Goal: Browse casually: Explore the website without a specific task or goal

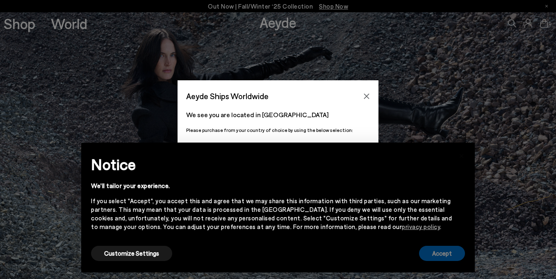
click at [439, 261] on button "Accept" at bounding box center [442, 253] width 46 height 15
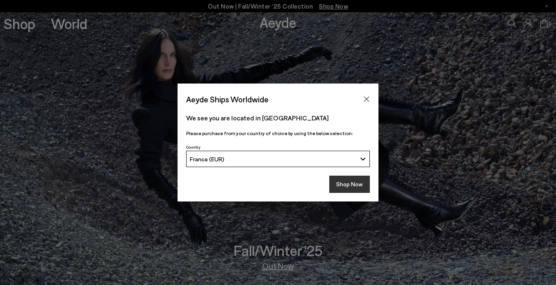
click at [341, 184] on button "Shop Now" at bounding box center [349, 184] width 41 height 17
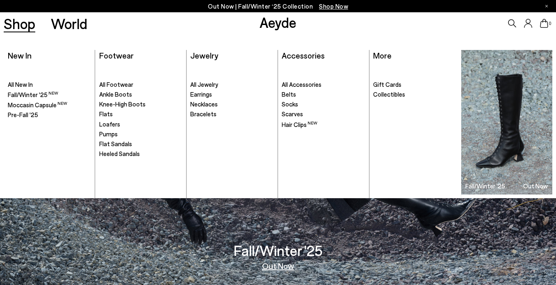
click at [24, 24] on link "Shop" at bounding box center [20, 23] width 32 height 14
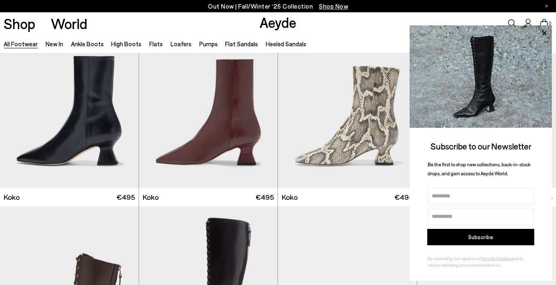
scroll to position [997, 0]
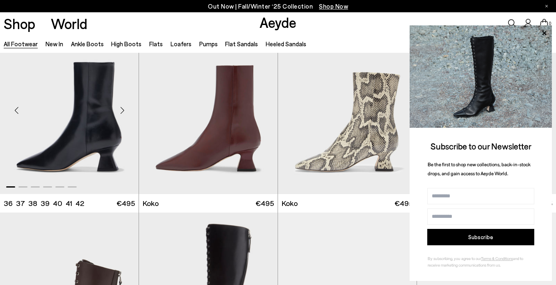
click at [121, 109] on div "Next slide" at bounding box center [122, 110] width 25 height 25
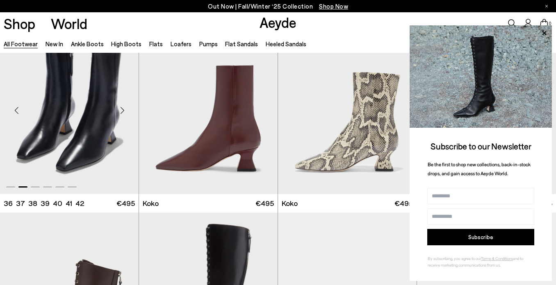
click at [121, 109] on div "Next slide" at bounding box center [122, 110] width 25 height 25
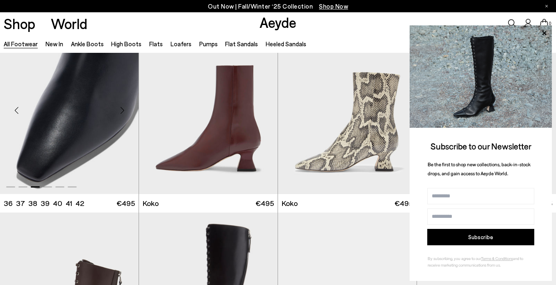
click at [121, 109] on div "Next slide" at bounding box center [122, 110] width 25 height 25
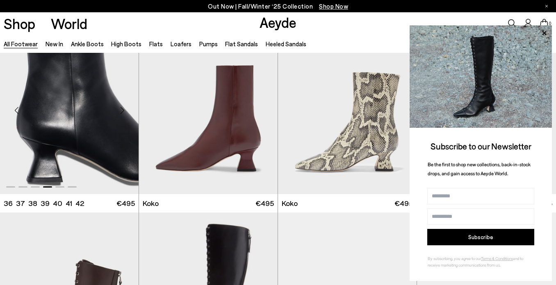
click at [121, 109] on div "Next slide" at bounding box center [122, 110] width 25 height 25
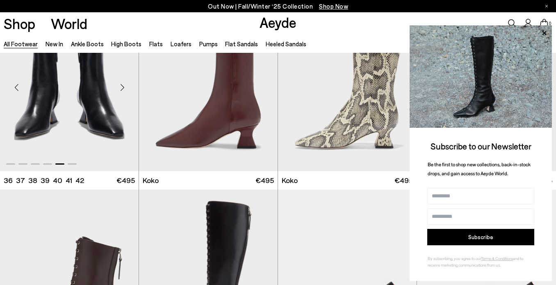
scroll to position [1020, 0]
click at [545, 33] on icon at bounding box center [544, 33] width 4 height 4
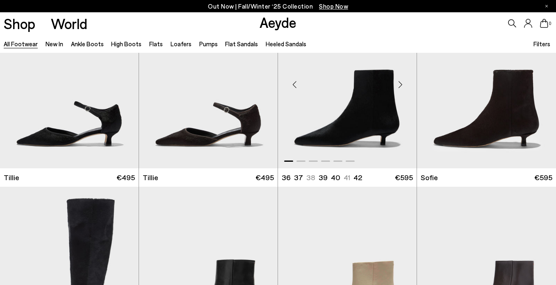
scroll to position [2181, 0]
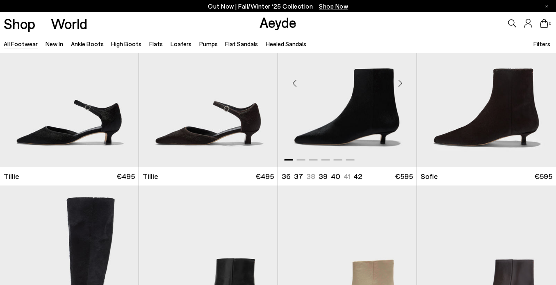
click at [400, 82] on div "Next slide" at bounding box center [400, 83] width 25 height 25
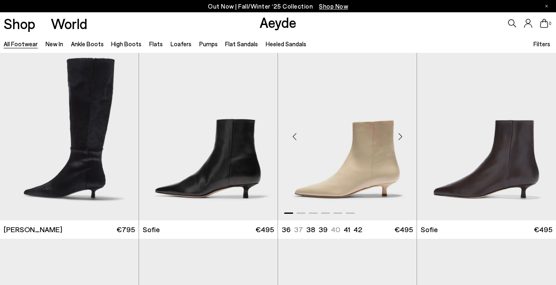
scroll to position [2350, 0]
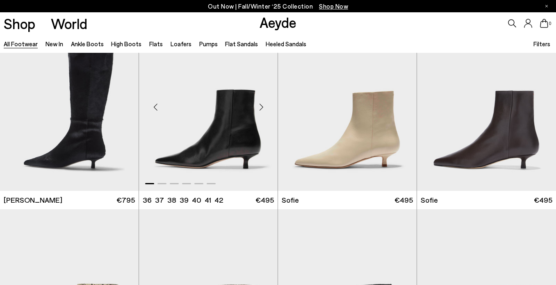
click at [261, 107] on div "Next slide" at bounding box center [261, 107] width 25 height 25
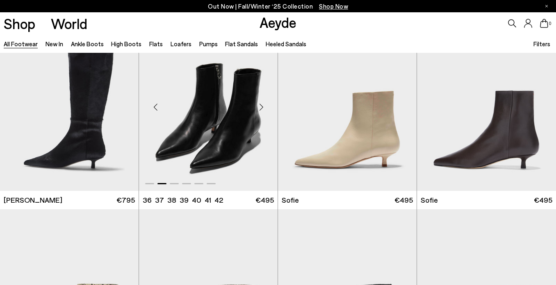
click at [261, 107] on div "Next slide" at bounding box center [261, 107] width 25 height 25
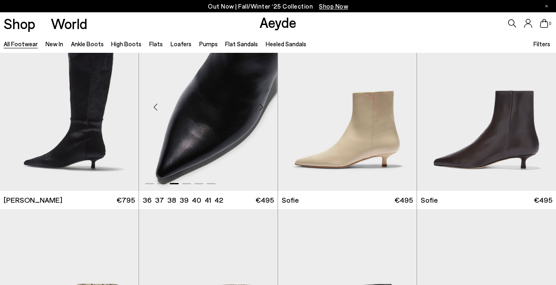
click at [261, 107] on div "Next slide" at bounding box center [261, 107] width 25 height 25
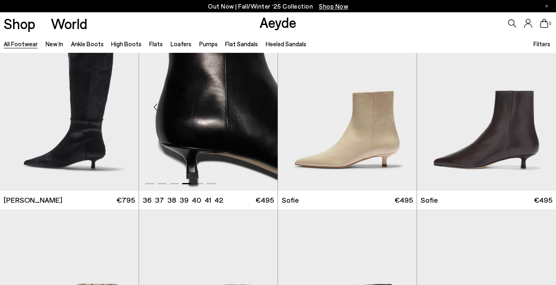
click at [261, 107] on div "Next slide" at bounding box center [261, 107] width 25 height 25
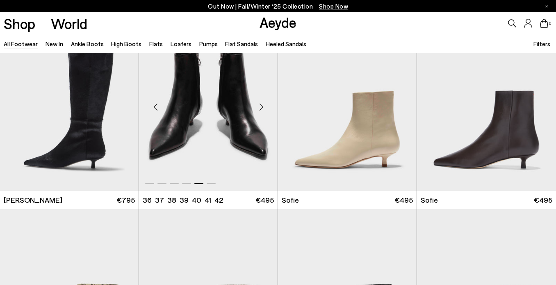
click at [261, 107] on div "Next slide" at bounding box center [261, 107] width 25 height 25
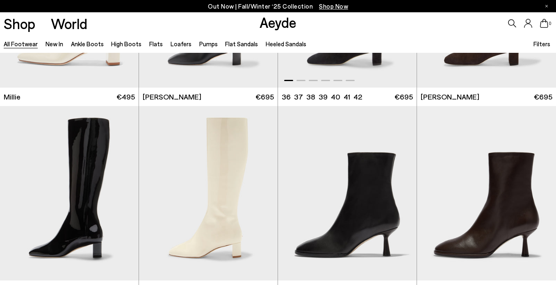
scroll to position [3640, 0]
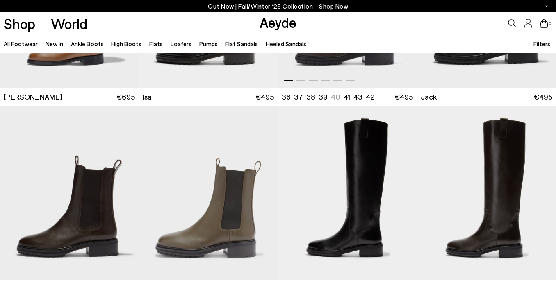
scroll to position [4878, 0]
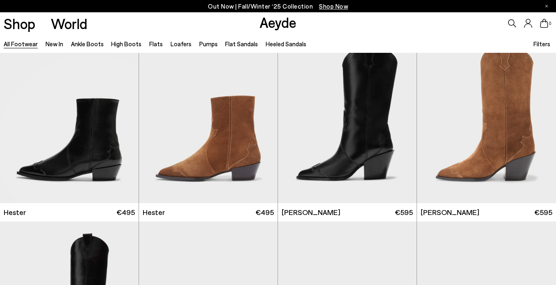
scroll to position [5924, 0]
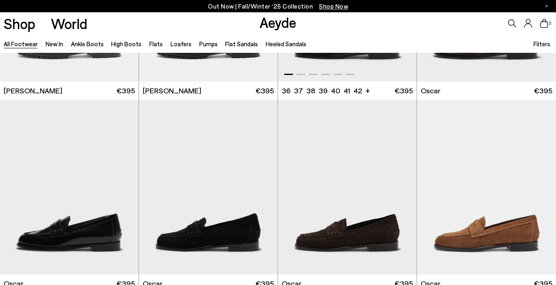
scroll to position [7040, 0]
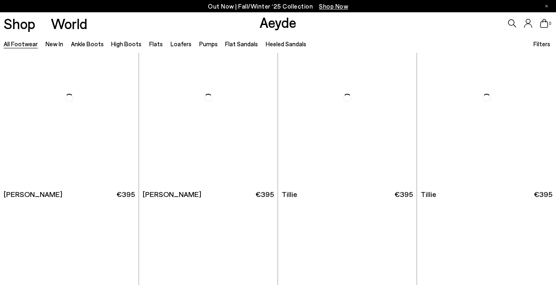
scroll to position [8240, 0]
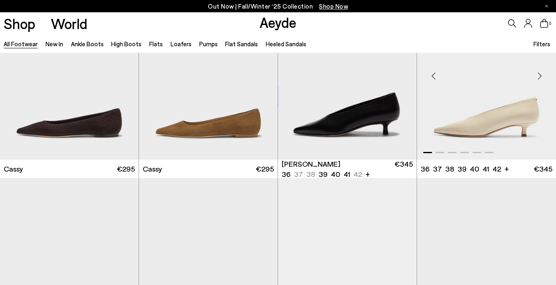
scroll to position [9315, 0]
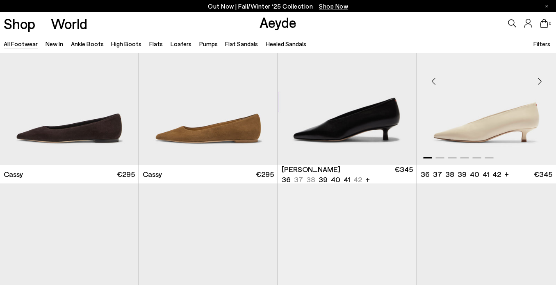
click at [539, 79] on div "Next slide" at bounding box center [539, 81] width 25 height 25
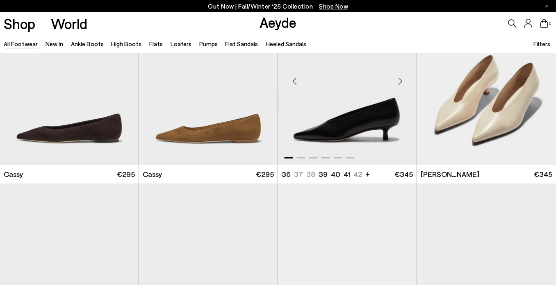
click at [402, 81] on div "Next slide" at bounding box center [400, 81] width 25 height 25
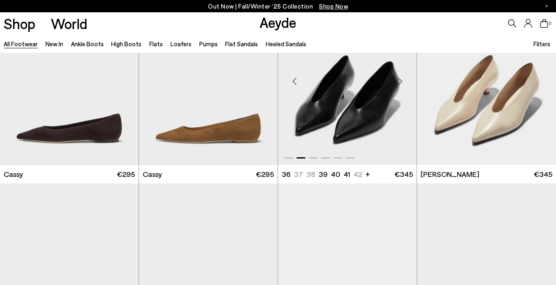
click at [402, 81] on div "Next slide" at bounding box center [400, 81] width 25 height 25
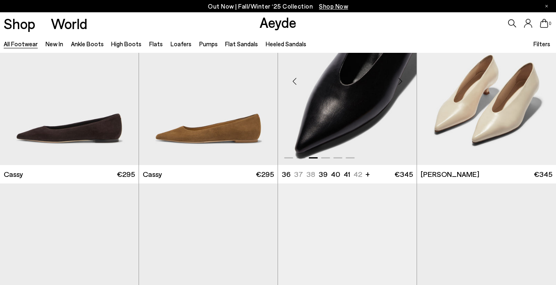
click at [402, 81] on div "Next slide" at bounding box center [400, 81] width 25 height 25
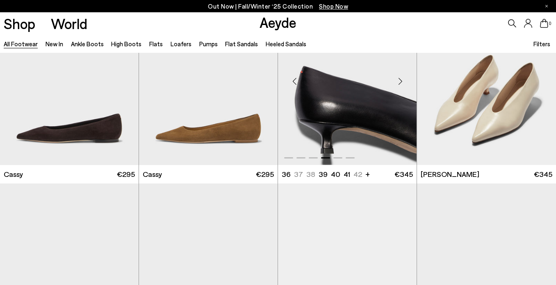
click at [402, 81] on div "Next slide" at bounding box center [400, 81] width 25 height 25
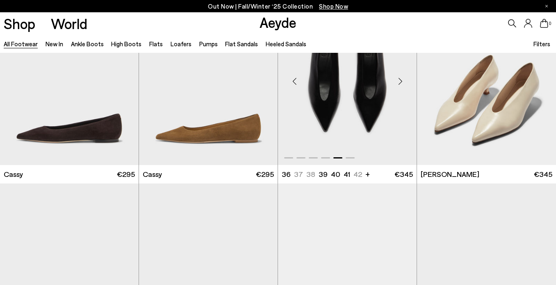
click at [402, 81] on div "Next slide" at bounding box center [400, 81] width 25 height 25
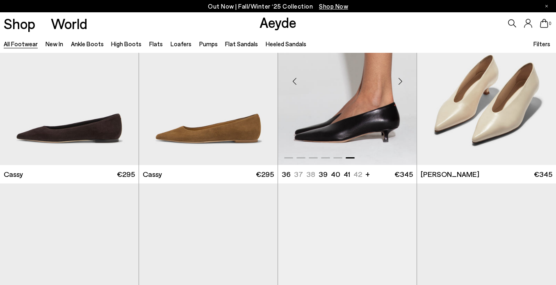
click at [402, 81] on div "Next slide" at bounding box center [400, 81] width 25 height 25
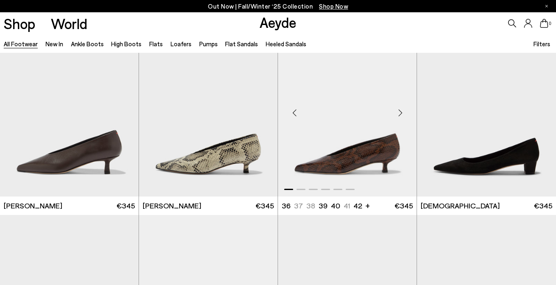
scroll to position [9489, 0]
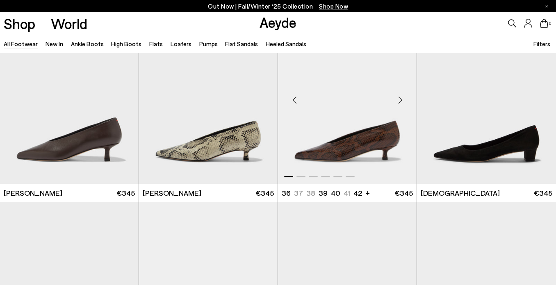
click at [399, 105] on div "Next slide" at bounding box center [400, 100] width 25 height 25
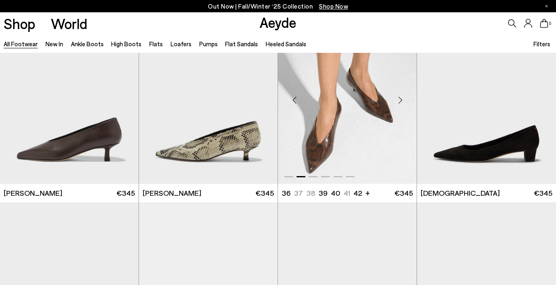
click at [399, 105] on div "Next slide" at bounding box center [400, 100] width 25 height 25
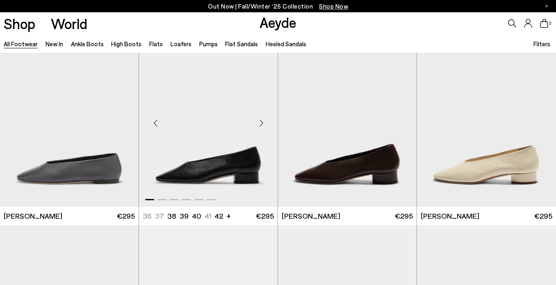
scroll to position [10641, 0]
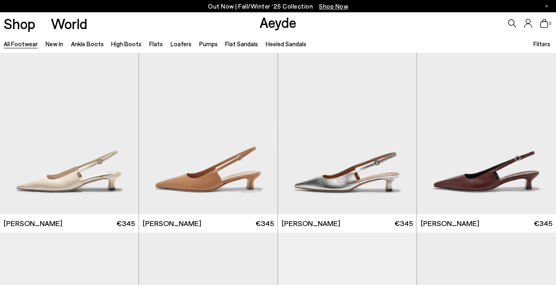
scroll to position [11719, 0]
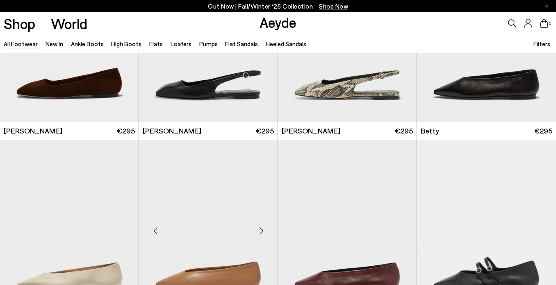
scroll to position [13031, 0]
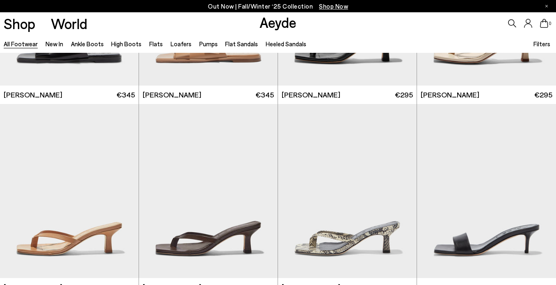
scroll to position [14160, 0]
